Goal: Task Accomplishment & Management: Use online tool/utility

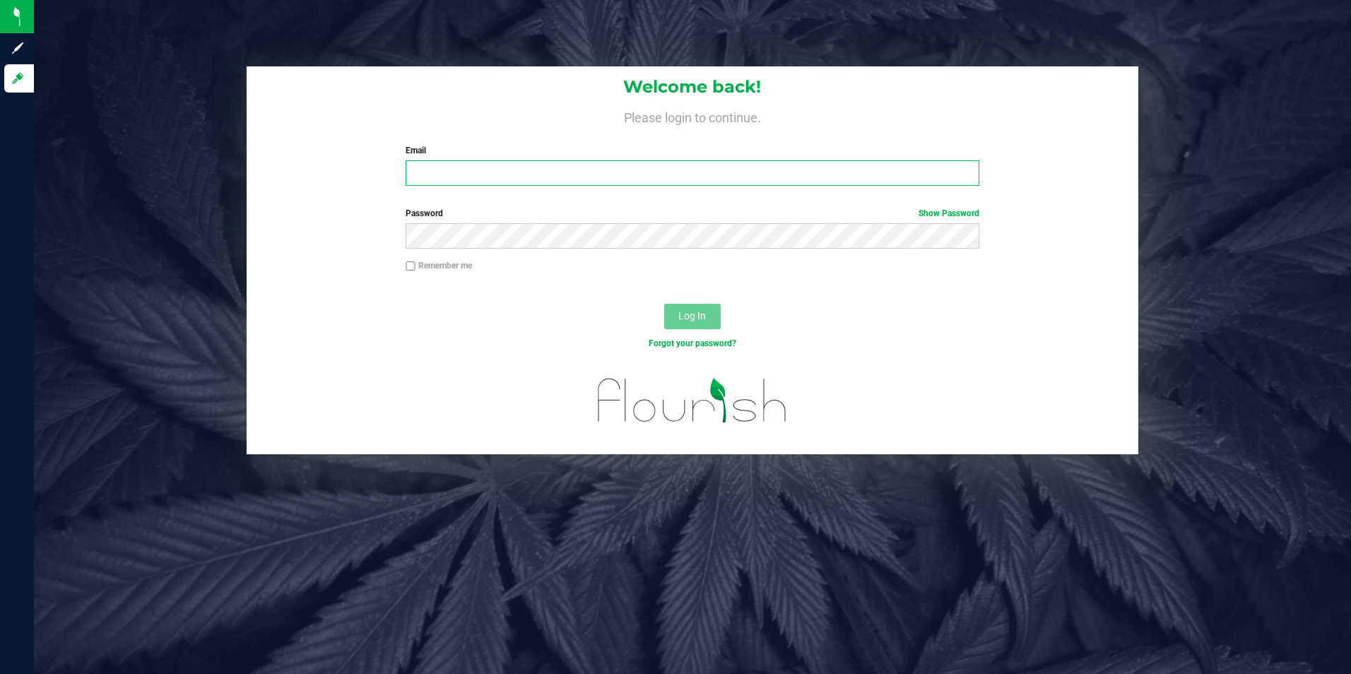
click at [798, 183] on input "Email" at bounding box center [692, 172] width 574 height 25
type input "[EMAIL_ADDRESS][DOMAIN_NAME]"
click at [664, 304] on button "Log In" at bounding box center [692, 316] width 57 height 25
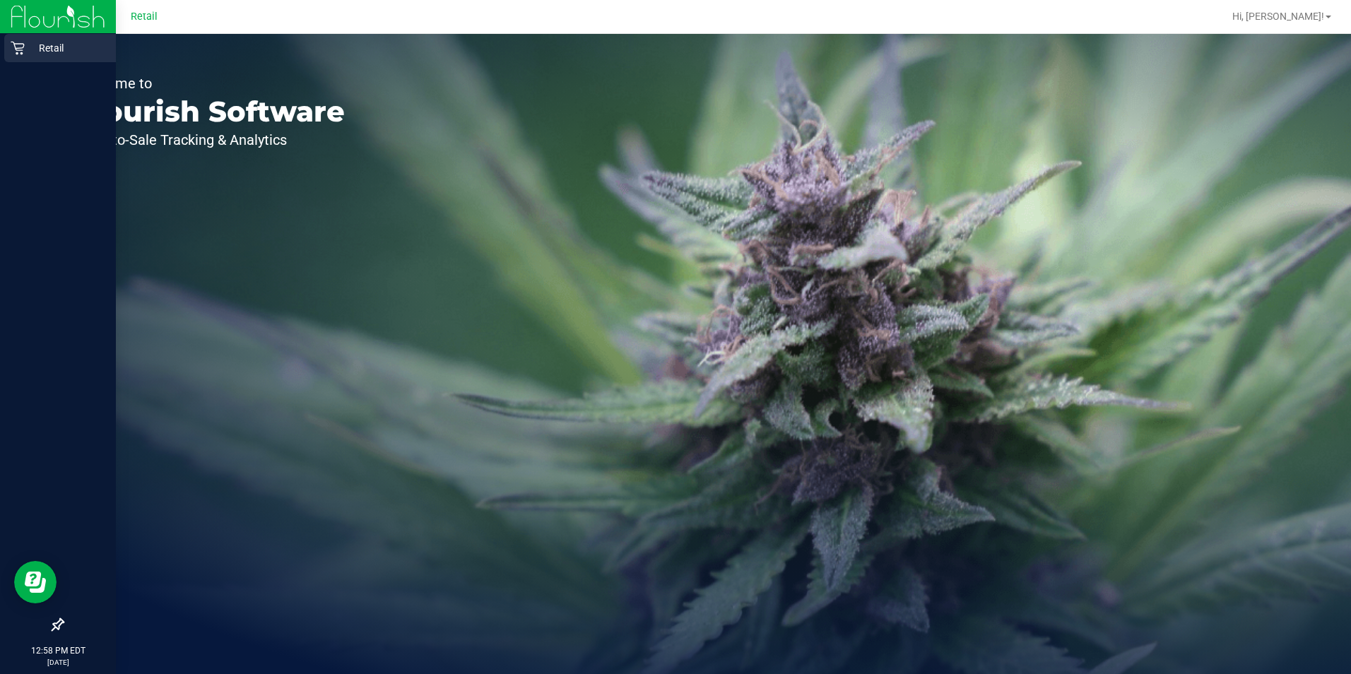
drag, startPoint x: 19, startPoint y: 48, endPoint x: 32, endPoint y: 48, distance: 13.4
click at [19, 48] on icon at bounding box center [17, 48] width 13 height 13
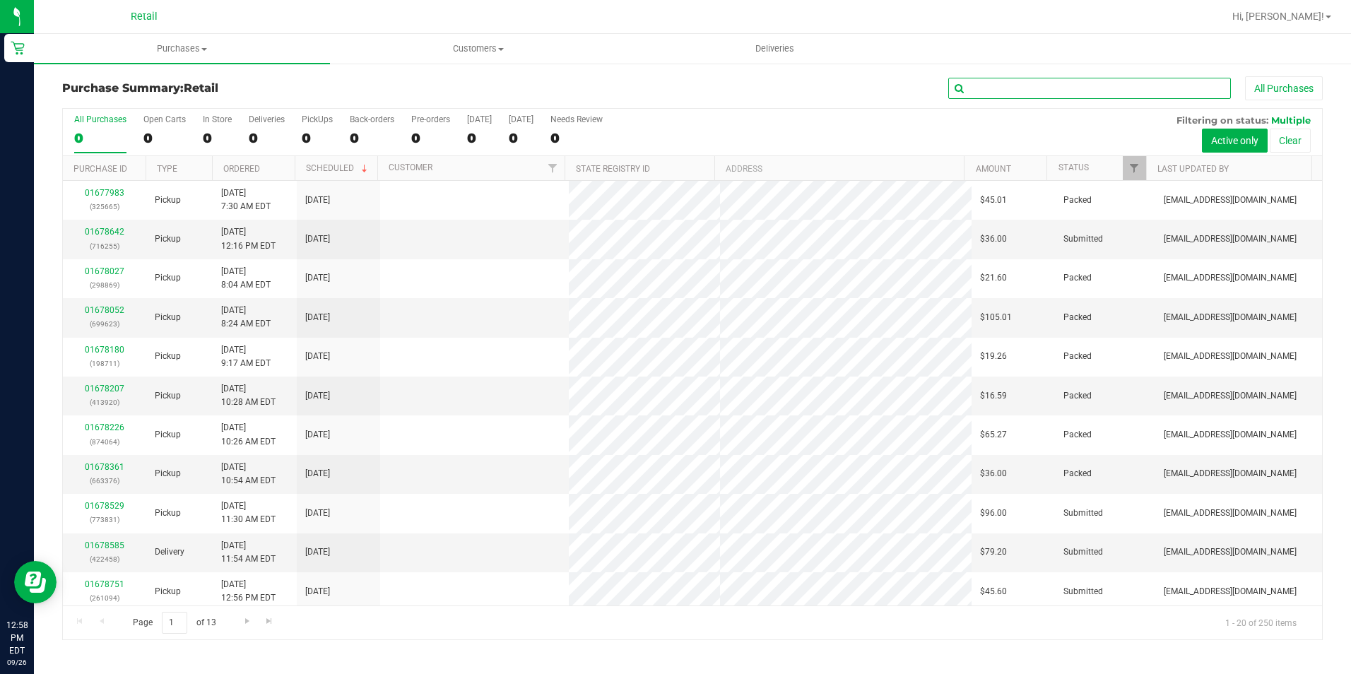
click at [1014, 88] on input "text" at bounding box center [1089, 88] width 283 height 21
type input "st [PERSON_NAME]"
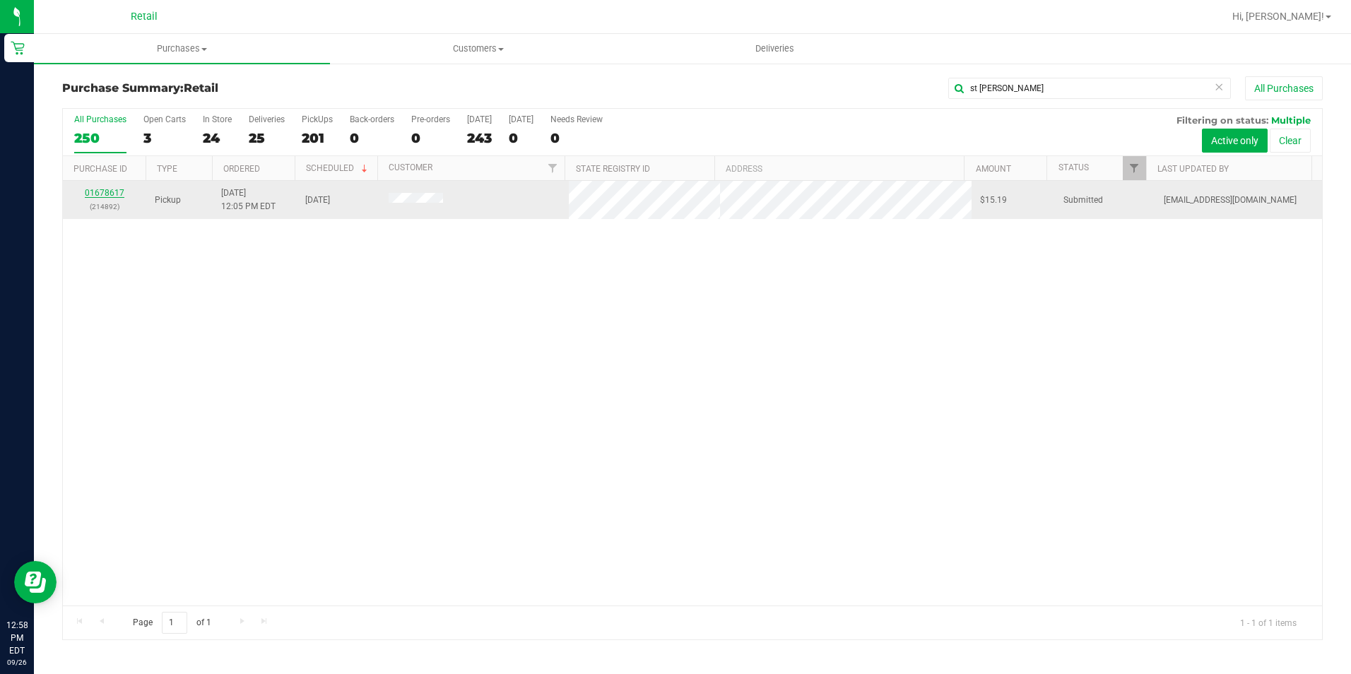
click at [107, 190] on link "01678617" at bounding box center [105, 193] width 40 height 10
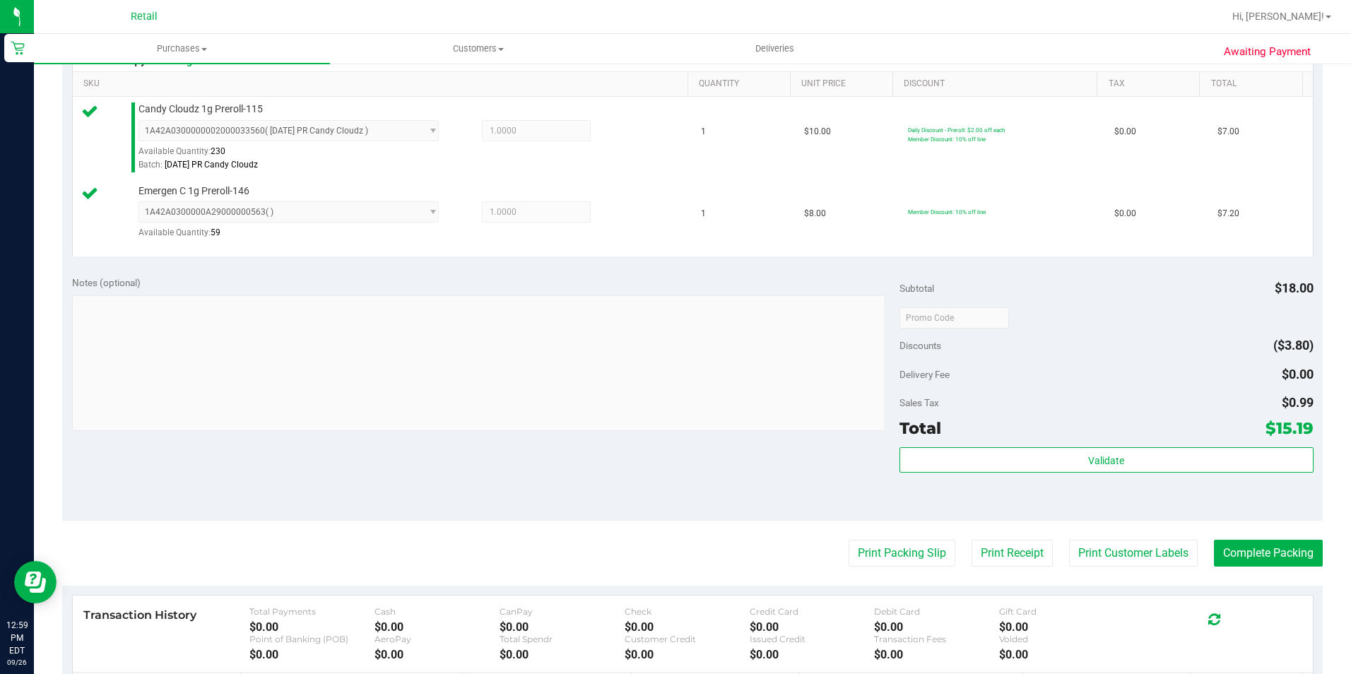
scroll to position [424, 0]
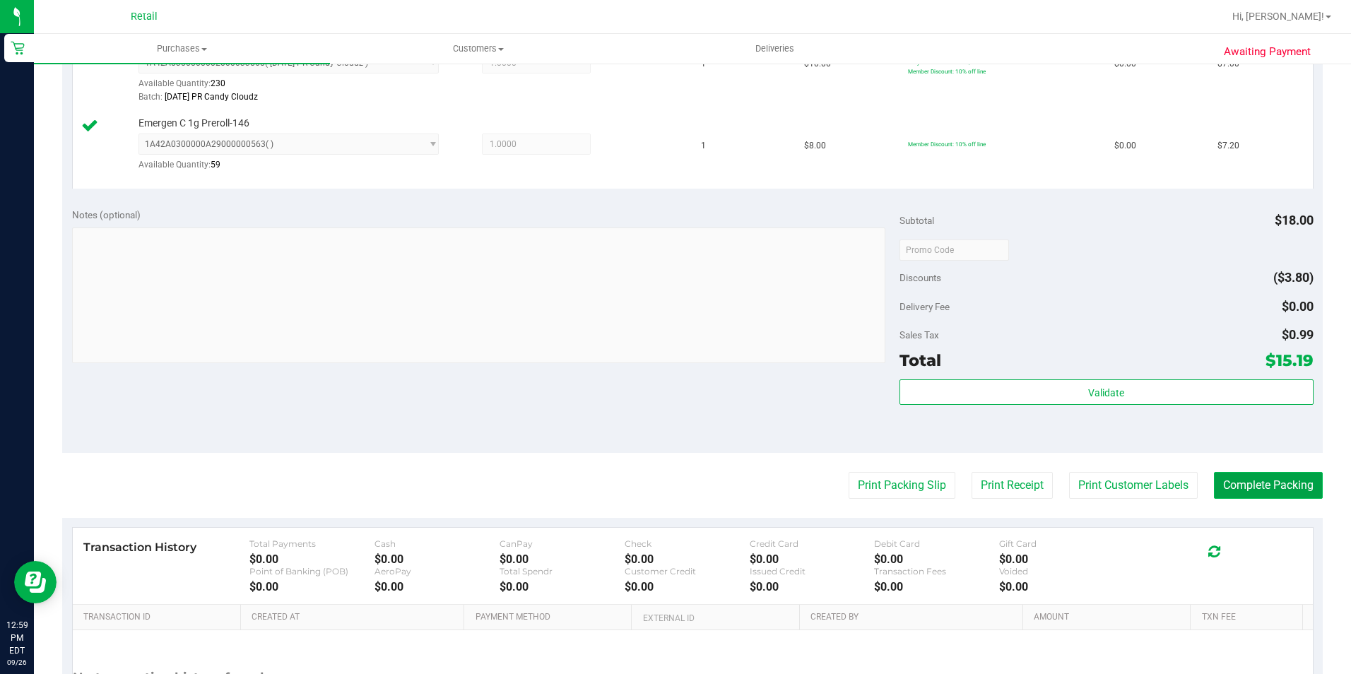
click at [1219, 486] on button "Complete Packing" at bounding box center [1268, 485] width 109 height 27
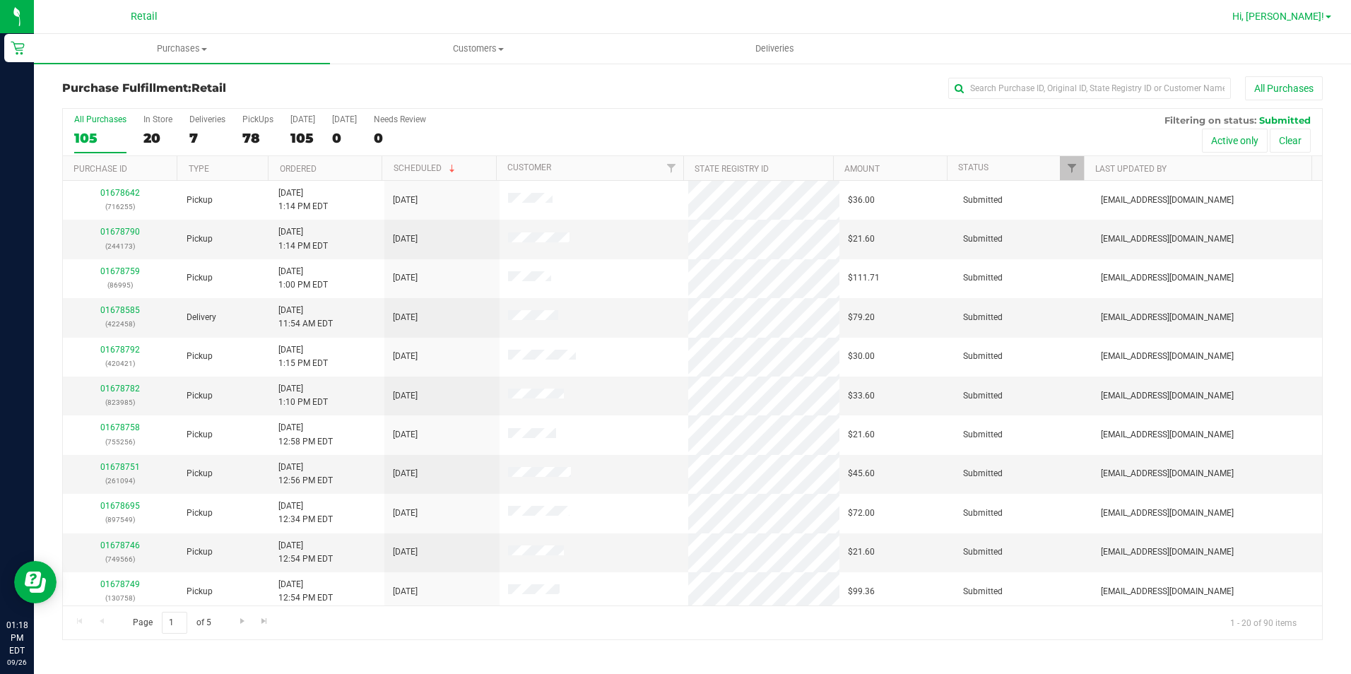
click at [1279, 17] on span "Hi, [PERSON_NAME]!" at bounding box center [1278, 16] width 92 height 11
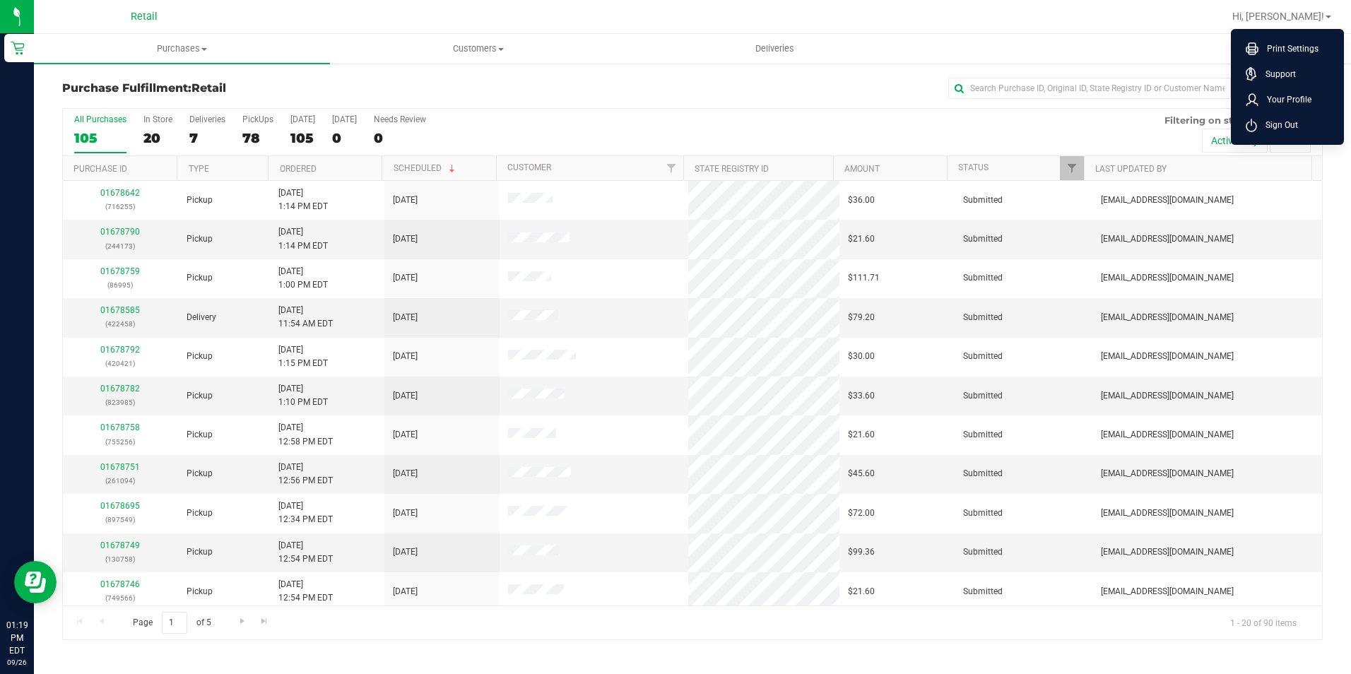
click at [940, 45] on ul "Purchases Summary of purchases Fulfillment All purchases Customers All customer…" at bounding box center [709, 49] width 1351 height 30
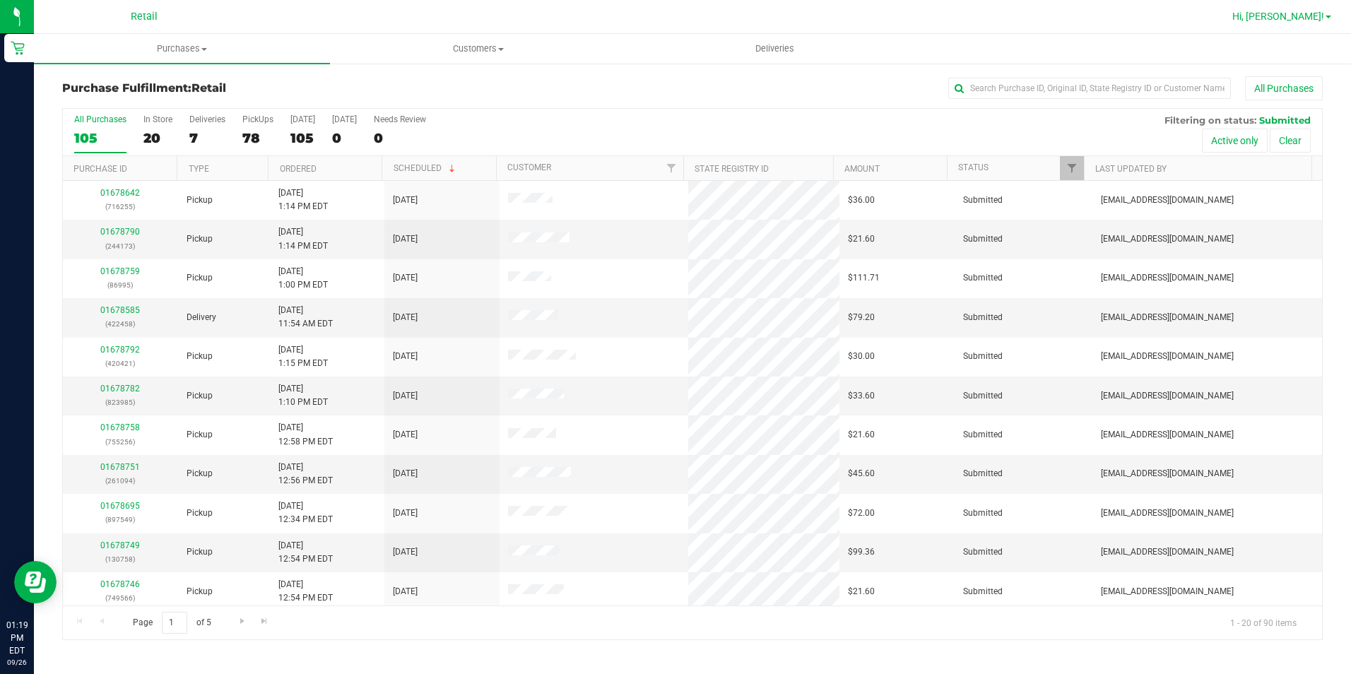
click at [1312, 18] on span "Hi, [PERSON_NAME]!" at bounding box center [1278, 16] width 92 height 11
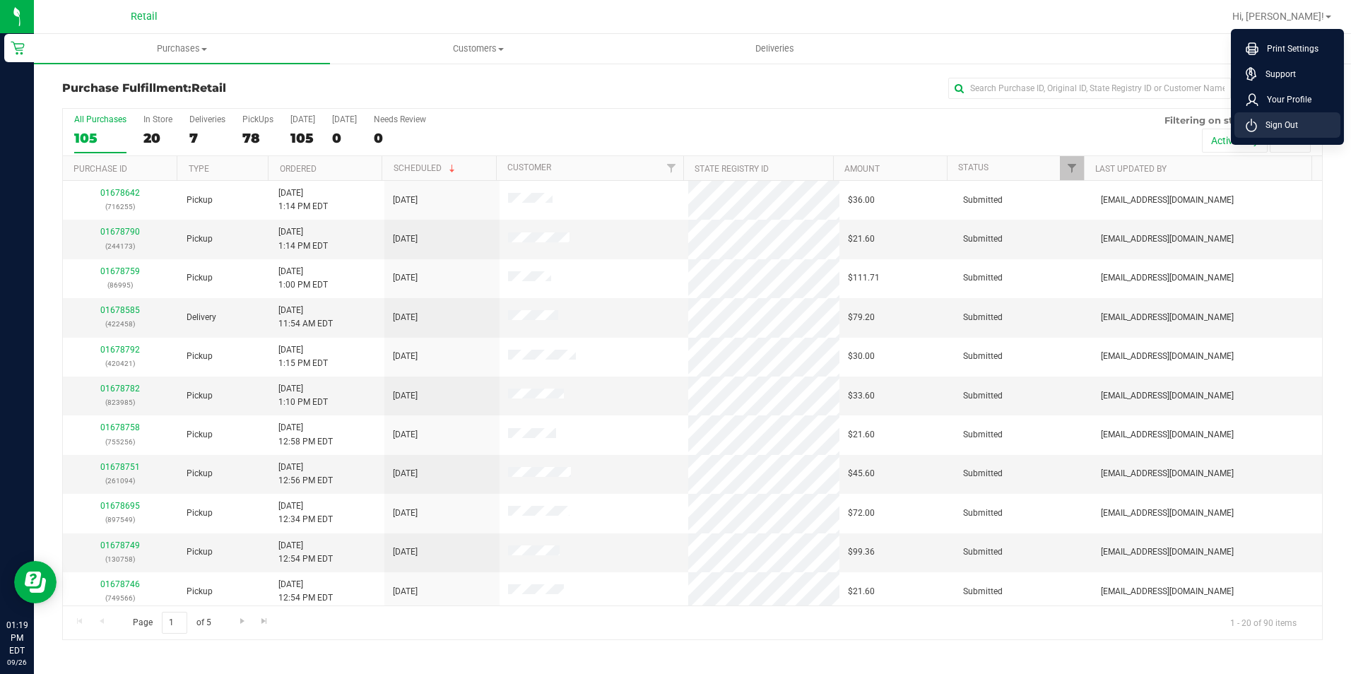
click at [1278, 134] on li "Sign Out" at bounding box center [1287, 124] width 106 height 25
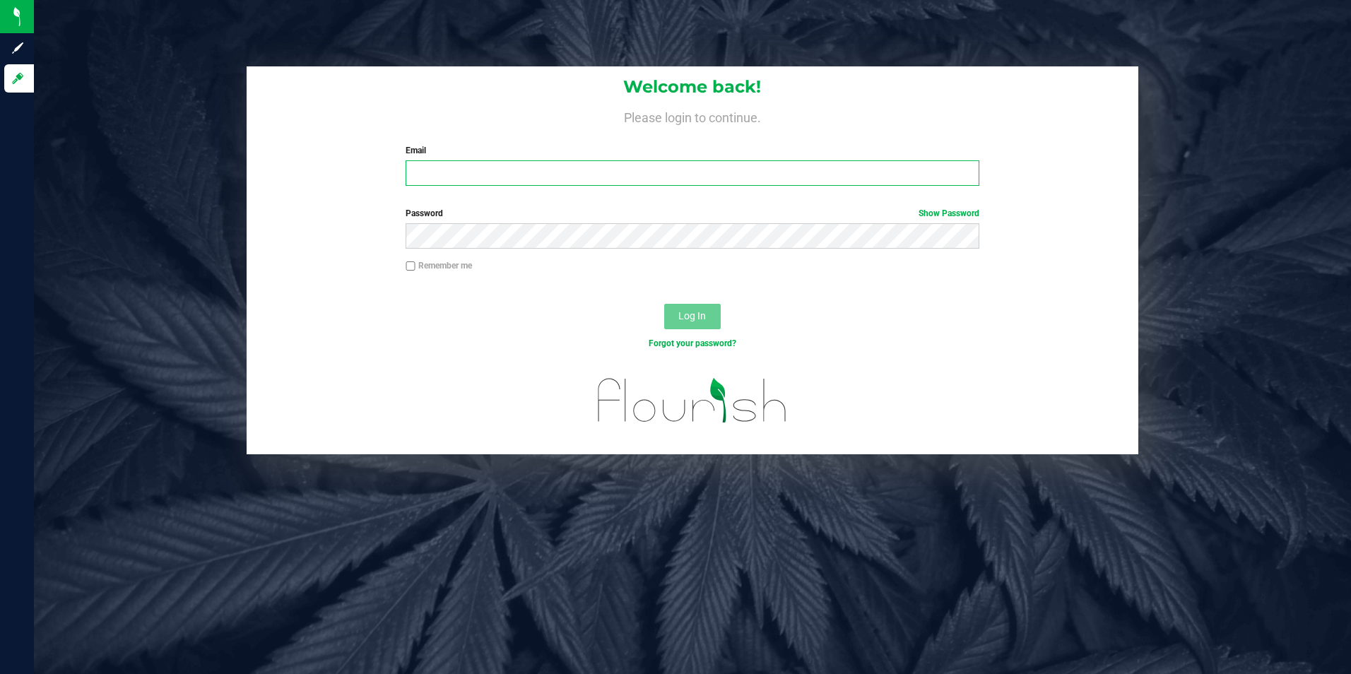
type input "[EMAIL_ADDRESS][DOMAIN_NAME]"
